Goal: Transaction & Acquisition: Obtain resource

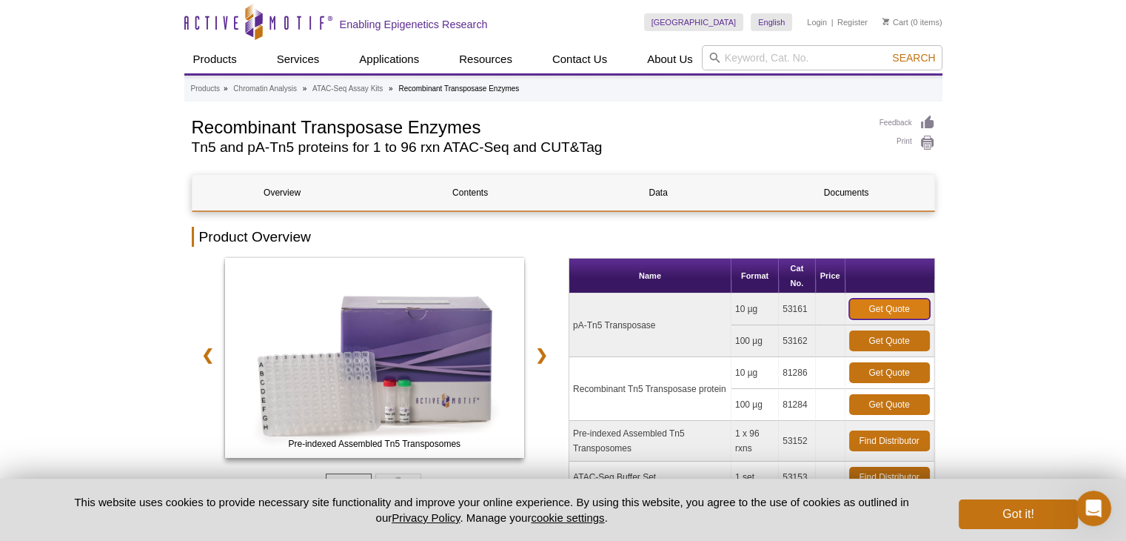
click at [895, 304] on link "Get Quote" at bounding box center [889, 308] width 81 height 21
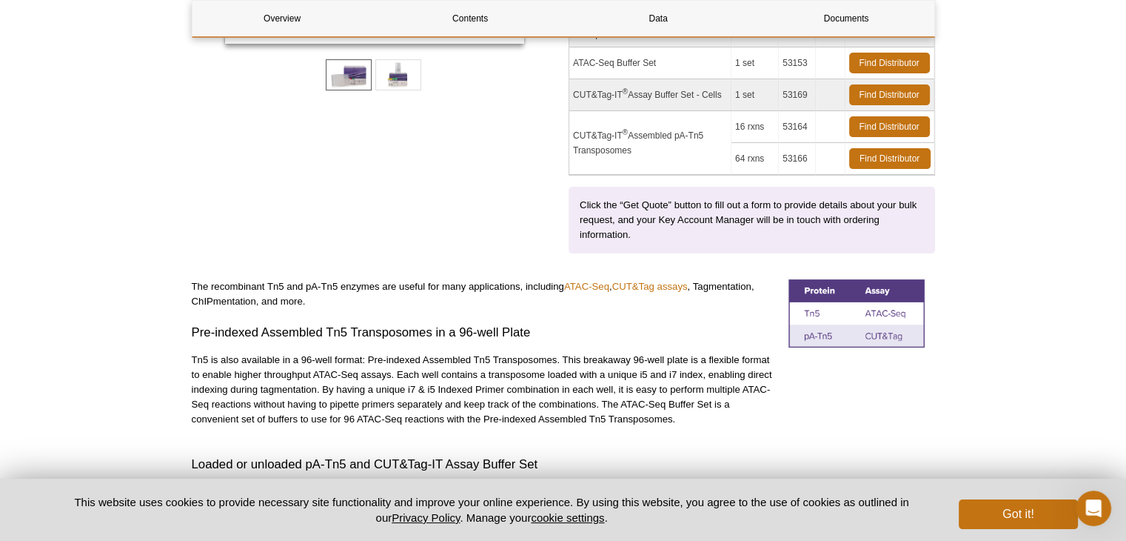
scroll to position [424, 0]
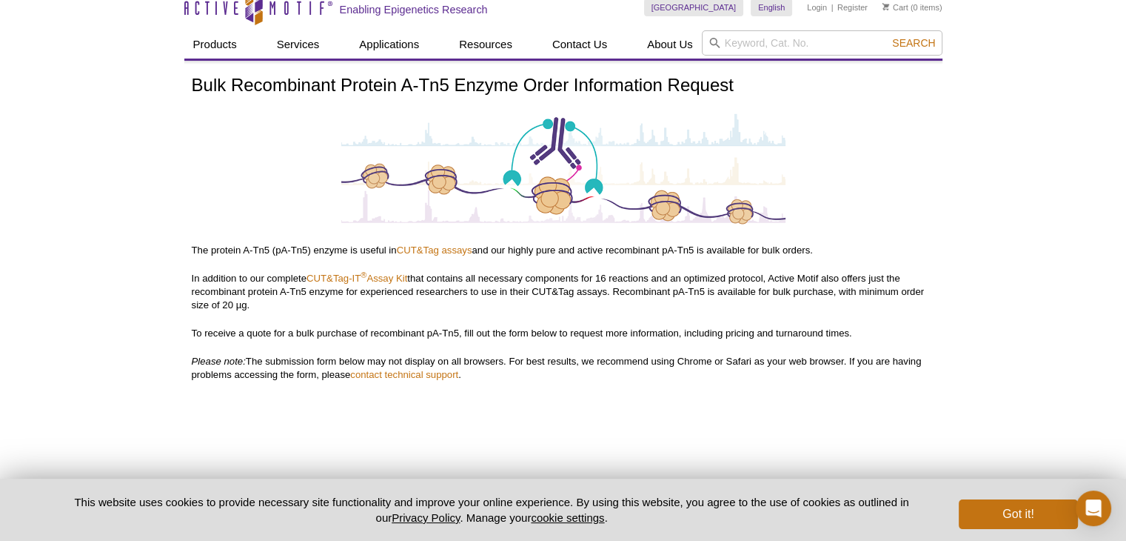
scroll to position [7, 0]
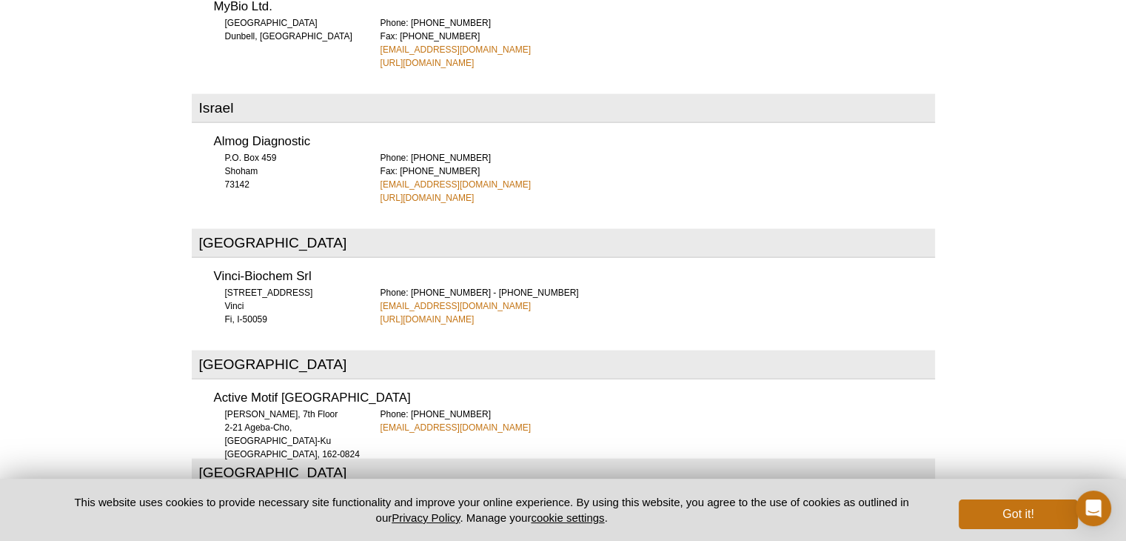
scroll to position [3322, 0]
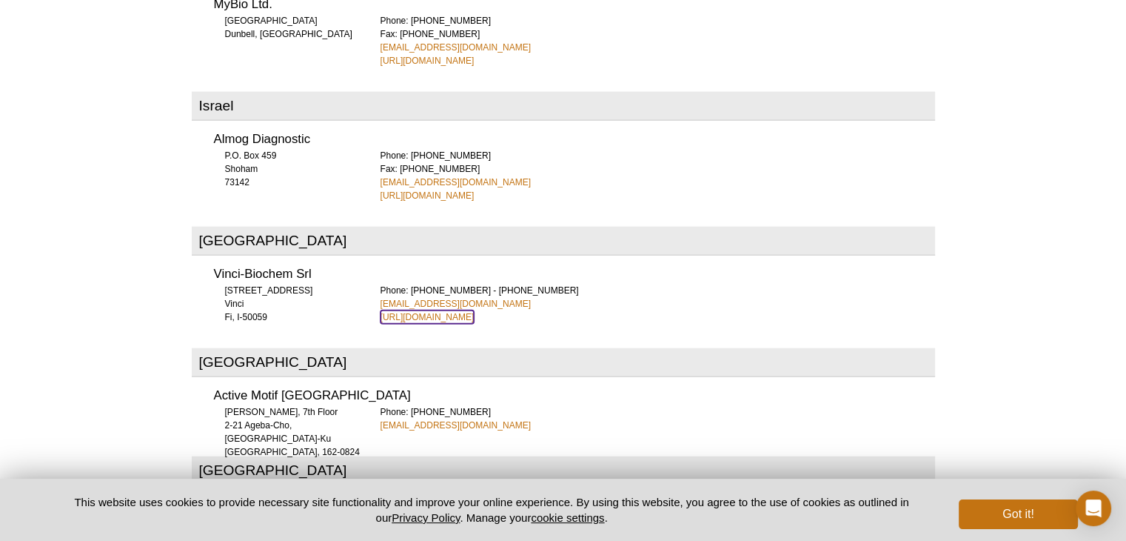
click at [472, 310] on link "[URL][DOMAIN_NAME]" at bounding box center [428, 316] width 94 height 13
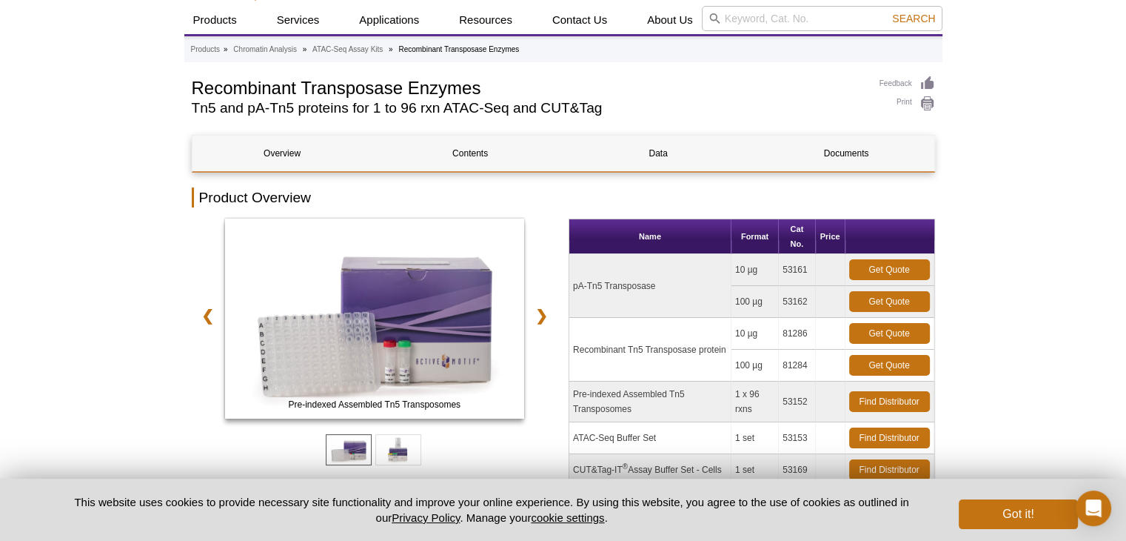
scroll to position [121, 0]
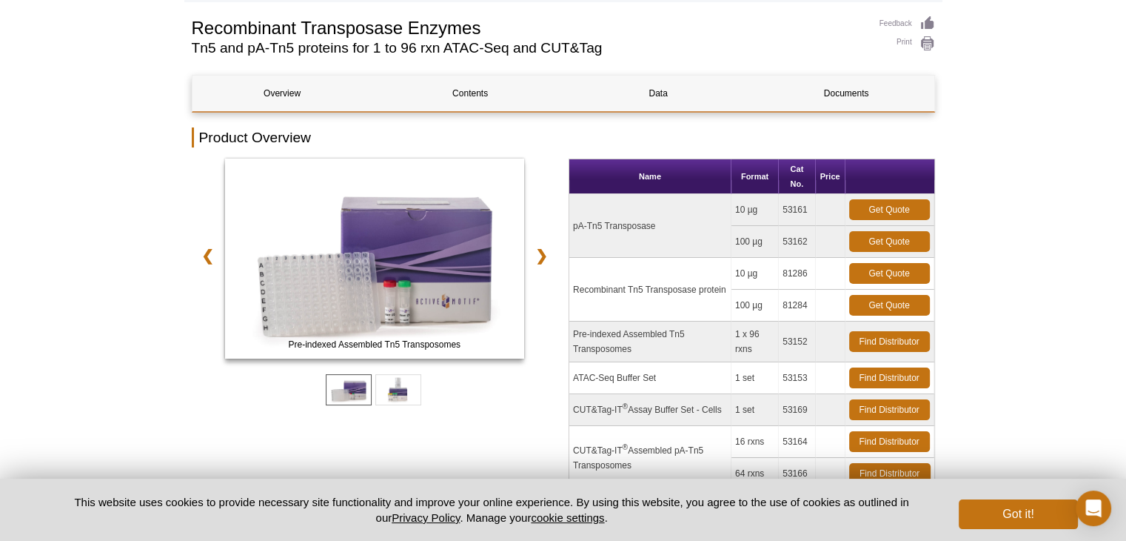
drag, startPoint x: 575, startPoint y: 222, endPoint x: 646, endPoint y: 232, distance: 71.0
click at [646, 232] on td "pA-Tn5 Transposase" at bounding box center [650, 226] width 162 height 64
click at [572, 221] on td "pA-Tn5 Transposase" at bounding box center [650, 226] width 162 height 64
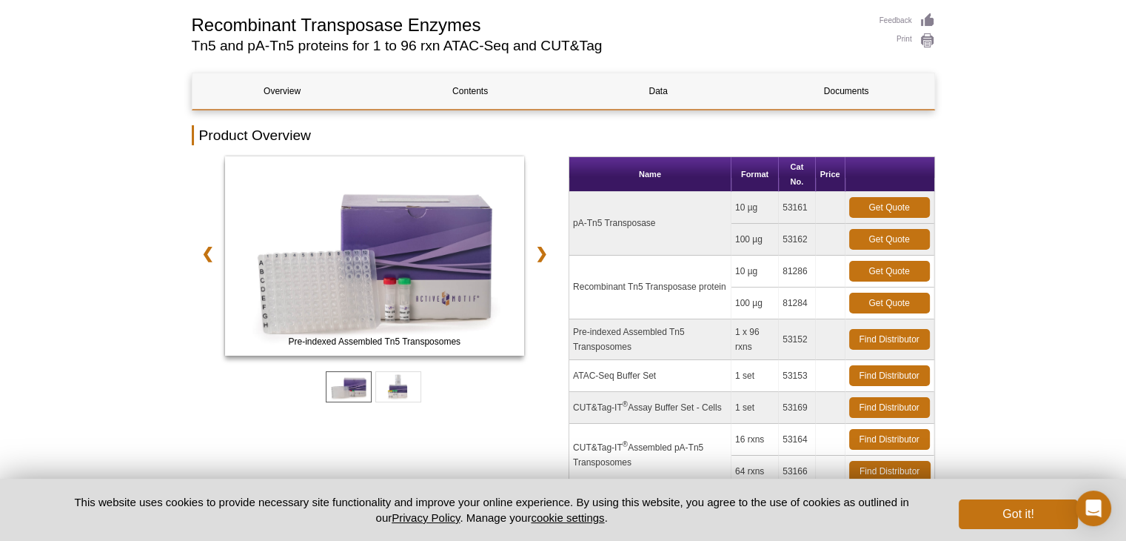
scroll to position [99, 0]
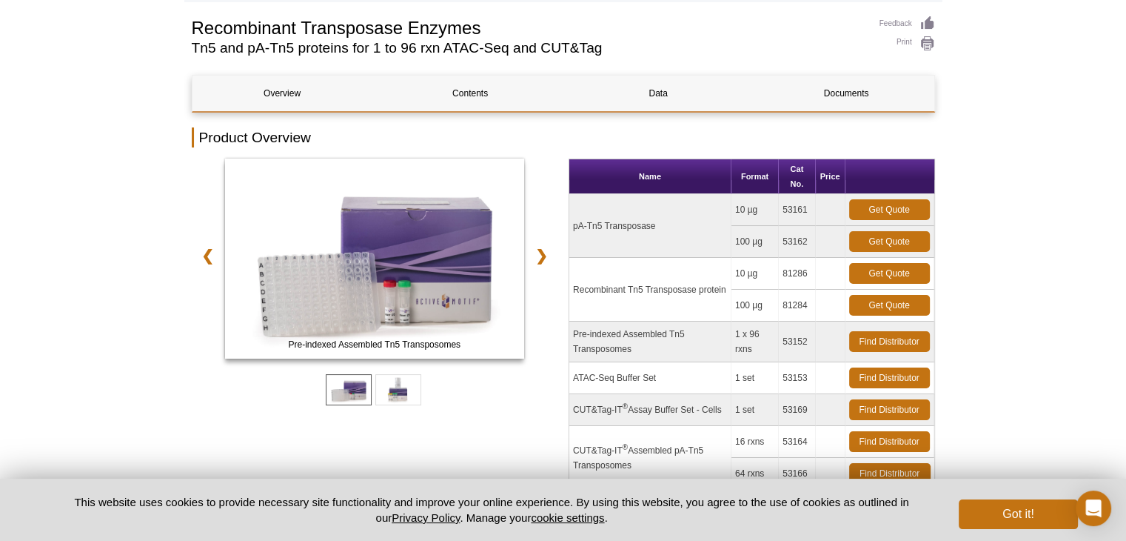
drag, startPoint x: 572, startPoint y: 227, endPoint x: 659, endPoint y: 232, distance: 86.8
click at [659, 232] on td "pA-Tn5 Transposase" at bounding box center [650, 226] width 162 height 64
copy td "pA-Tn5 Transposase"
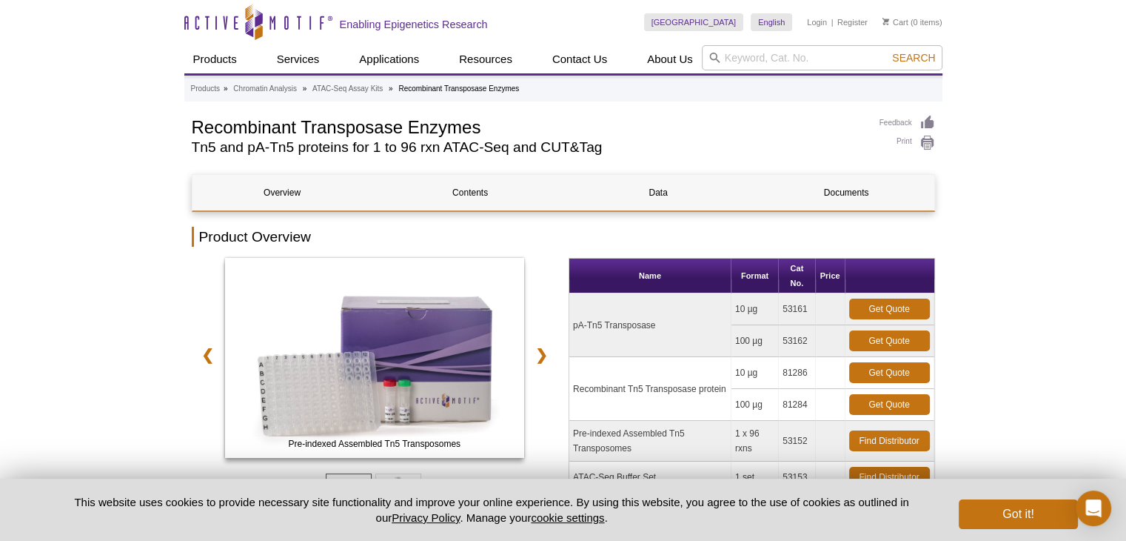
scroll to position [17, 0]
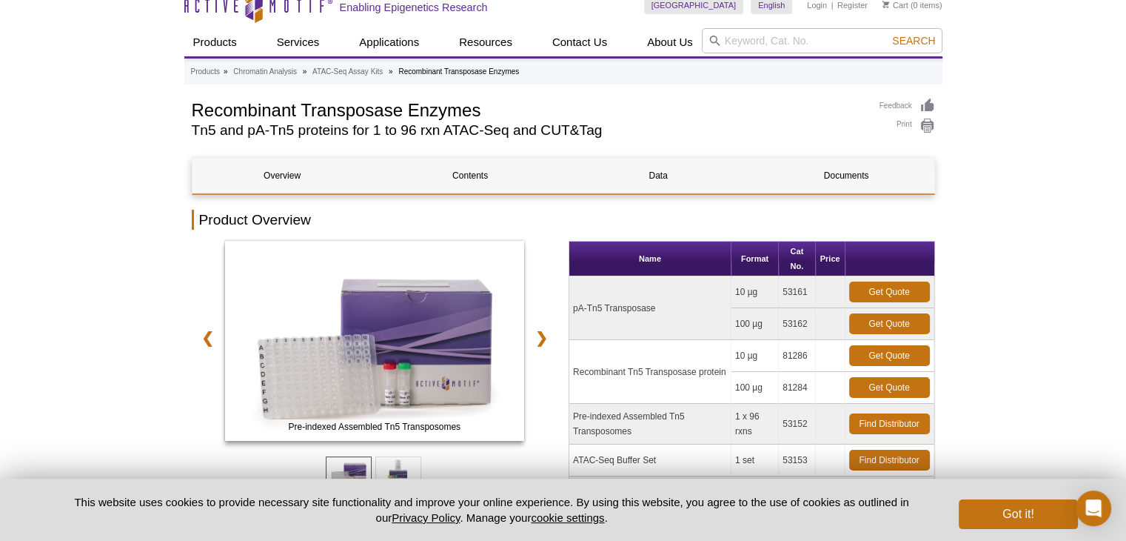
click at [796, 288] on td "53161" at bounding box center [797, 292] width 36 height 32
copy td "53161"
